Goal: Information Seeking & Learning: Learn about a topic

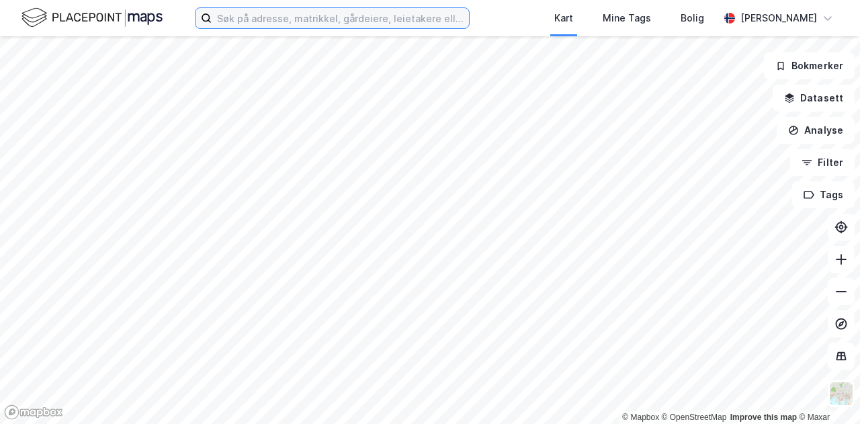
click at [287, 17] on input at bounding box center [340, 18] width 257 height 20
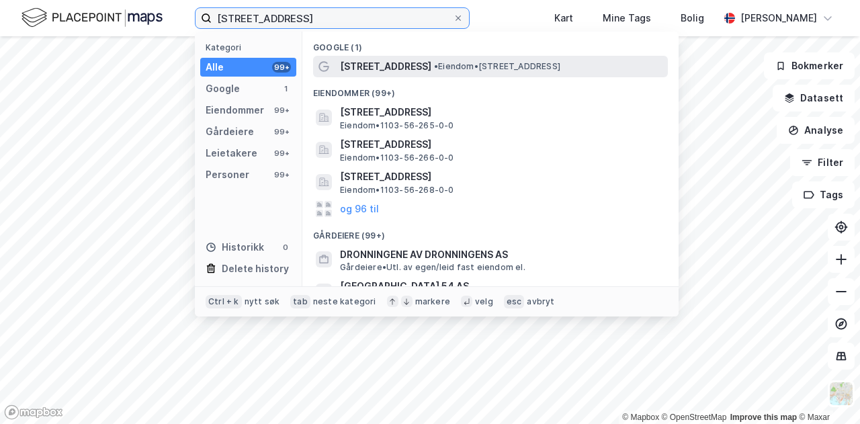
type input "[STREET_ADDRESS]"
click at [473, 69] on span "• Eiendom • [STREET_ADDRESS]" at bounding box center [497, 66] width 126 height 11
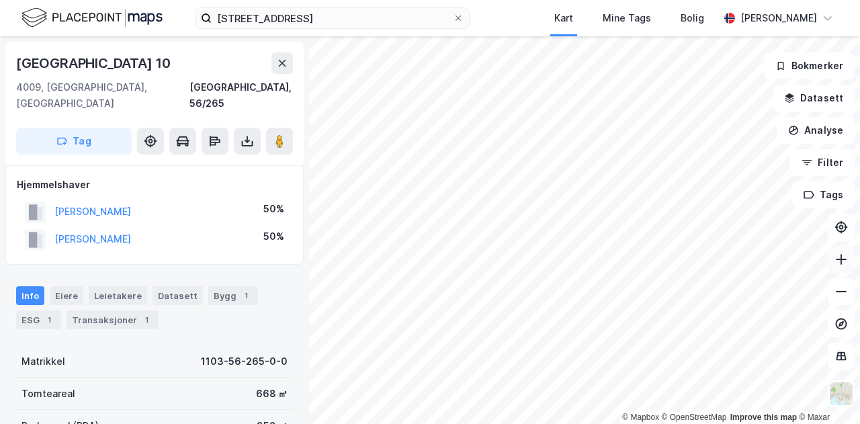
click at [850, 263] on button at bounding box center [841, 259] width 27 height 27
click at [835, 264] on icon at bounding box center [841, 259] width 13 height 13
